Goal: Go to known website: Access a specific website the user already knows

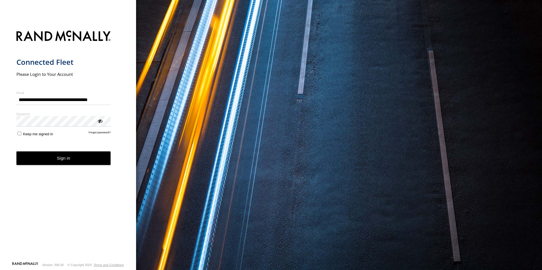
click at [62, 159] on button "Sign in" at bounding box center [63, 159] width 94 height 14
